Goal: Task Accomplishment & Management: Use online tool/utility

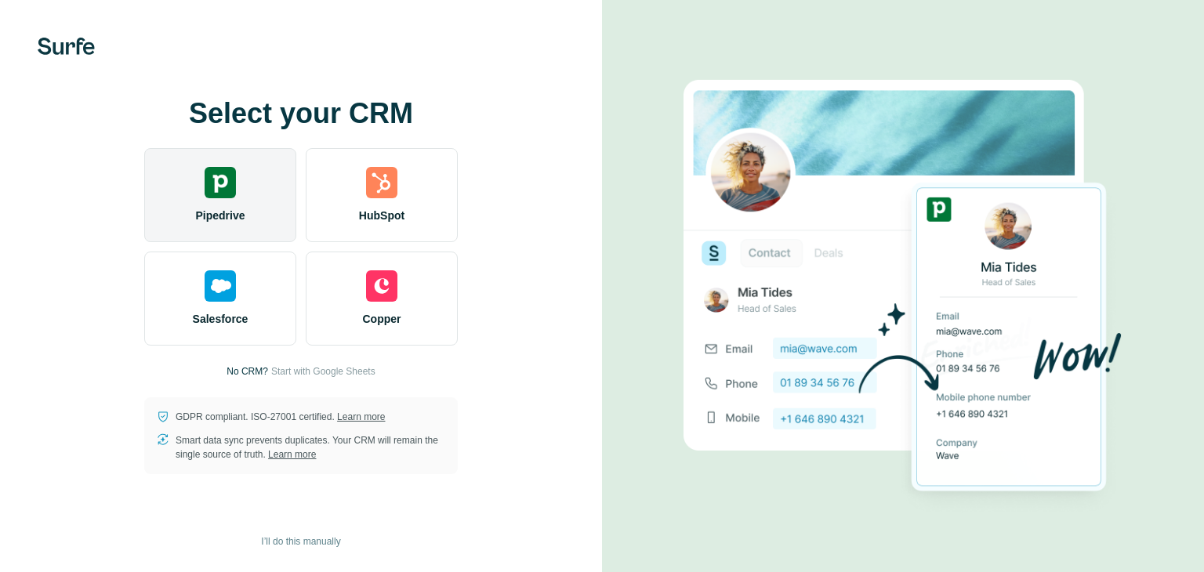
click at [224, 205] on div "Pipedrive" at bounding box center [220, 195] width 152 height 94
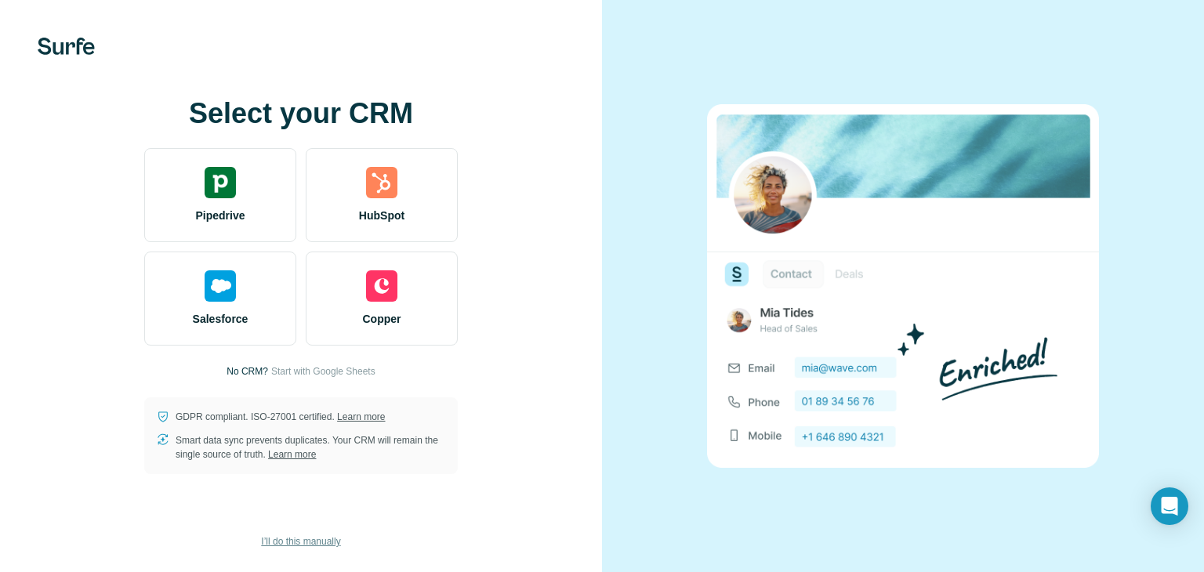
click at [307, 543] on span "I’ll do this manually" at bounding box center [300, 542] width 79 height 14
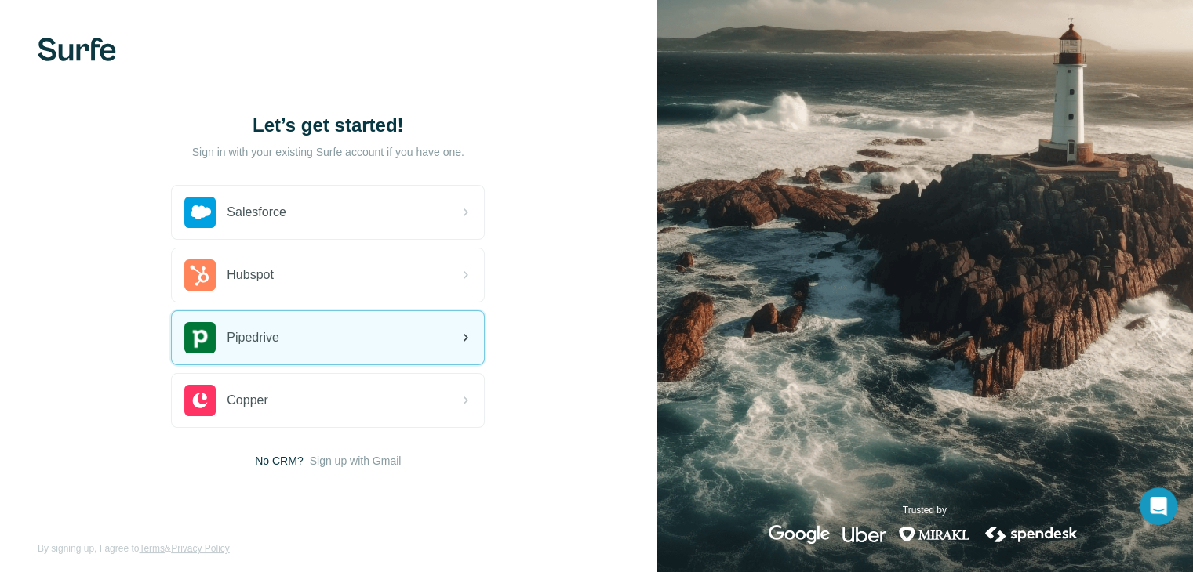
click at [307, 325] on div "Pipedrive" at bounding box center [328, 337] width 312 height 53
